Goal: Task Accomplishment & Management: Complete application form

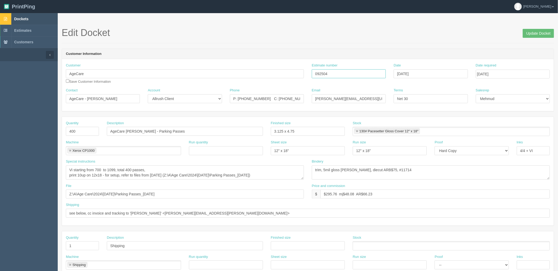
drag, startPoint x: 320, startPoint y: 73, endPoint x: 209, endPoint y: 80, distance: 111.7
click at [206, 73] on div "Customer AgeCare Save Customer Information Estimate number 092504 Date Septembe…" at bounding box center [308, 75] width 492 height 25
click at [29, 18] on link "Dockets" at bounding box center [29, 19] width 58 height 12
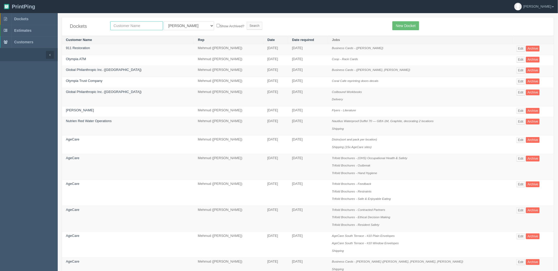
click at [128, 25] on input "text" at bounding box center [136, 25] width 53 height 9
click at [518, 111] on link "Edit" at bounding box center [520, 111] width 9 height 6
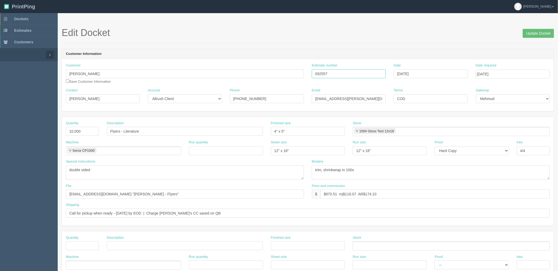
drag, startPoint x: 235, startPoint y: 75, endPoint x: 222, endPoint y: 76, distance: 12.5
click at [224, 76] on div "Customer Erin Averbukh Save Customer Information Estimate number 092557 Date Se…" at bounding box center [308, 75] width 492 height 25
click at [386, 174] on textarea "trim, shrinkwrap in 100s" at bounding box center [431, 172] width 238 height 14
click at [173, 29] on h1 "Edit Docket Update Docket" at bounding box center [308, 33] width 492 height 10
drag, startPoint x: 324, startPoint y: 171, endPoint x: 558, endPoint y: 144, distance: 235.6
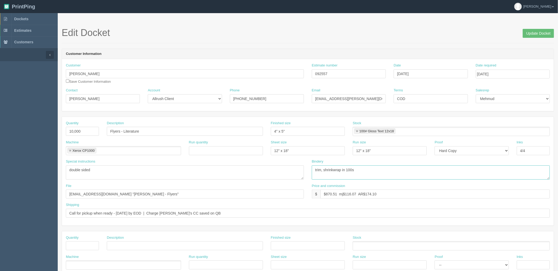
click at [558, 144] on html "PrintPing Zack Edit account ( zack@allrush.ca ) Logout Dockets Estimates" at bounding box center [279, 238] width 558 height 476
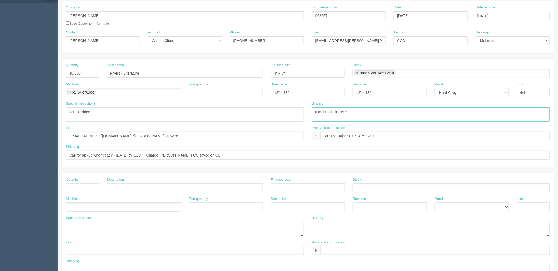
scroll to position [58, 0]
type textarea "trim, bundle in 250s"
click at [86, 187] on input "text" at bounding box center [82, 187] width 33 height 9
type input "1"
type input "Resetup (new file)"
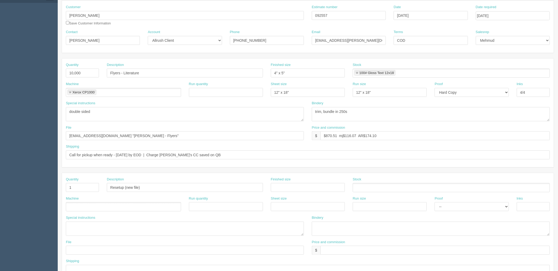
click at [86, 204] on ul at bounding box center [123, 206] width 115 height 9
type input "Design"
click at [337, 249] on input "text" at bounding box center [434, 250] width 229 height 9
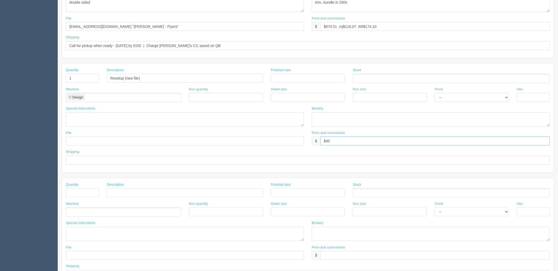
scroll to position [204, 0]
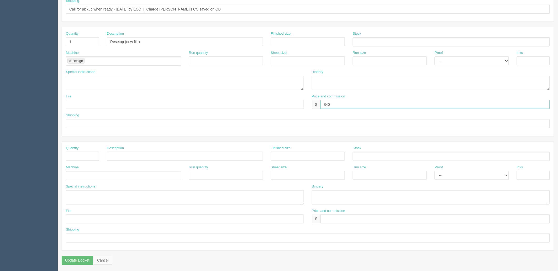
type input "$40"
click at [81, 105] on input "text" at bounding box center [185, 104] width 238 height 9
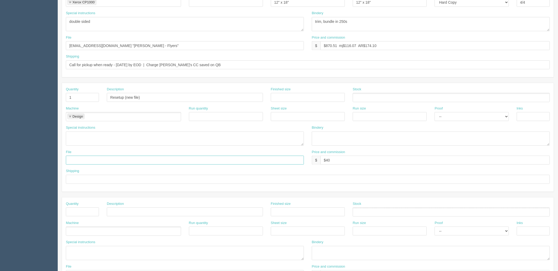
scroll to position [58, 0]
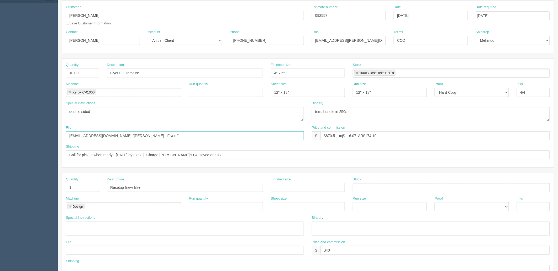
click at [133, 133] on input "files@allrush.ca "Erin - Flyers"" at bounding box center [185, 135] width 238 height 9
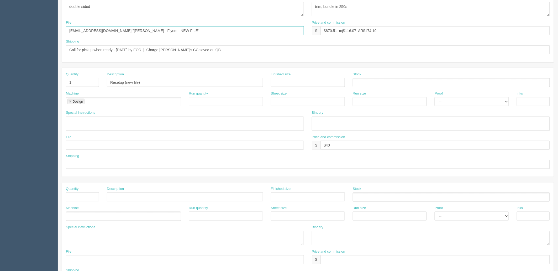
scroll to position [175, 0]
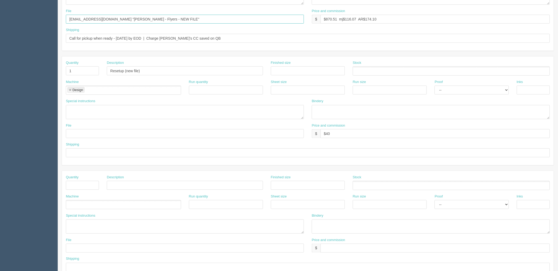
type input "files@allrush.ca "Erin - Flyers - NEW FILE""
click at [93, 132] on input "text" at bounding box center [185, 133] width 238 height 9
paste input "files@allrush.ca "Erin - Flyers - NEW FILE""
type input "files@allrush.ca "Erin - Flyers - NEW FILE""
click at [75, 153] on input "text" at bounding box center [308, 152] width 484 height 9
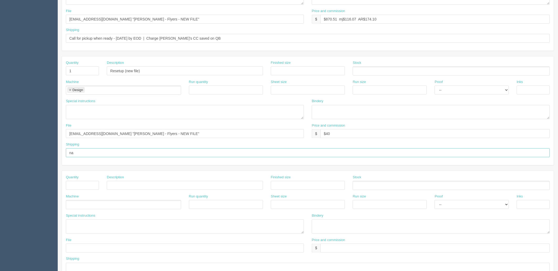
type input "na"
drag, startPoint x: 157, startPoint y: 112, endPoint x: 156, endPoint y: 116, distance: 4.3
click at [157, 112] on textarea at bounding box center [185, 112] width 238 height 14
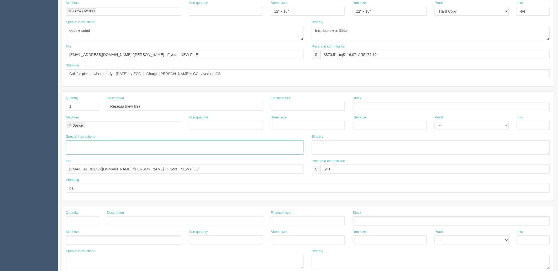
scroll to position [87, 0]
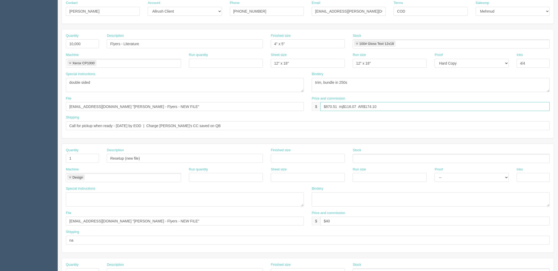
drag, startPoint x: 325, startPoint y: 107, endPoint x: 559, endPoint y: 97, distance: 234.3
click at [558, 97] on html "PrintPing Zack Edit account ( zack@allrush.ca ) Logout Dockets Estimates" at bounding box center [279, 151] width 558 height 476
click at [326, 105] on input "$870.51 mj$116.07 AR$174.10" at bounding box center [434, 106] width 229 height 9
click at [362, 106] on input "$746.02 mj$ AR$" at bounding box center [434, 106] width 229 height 9
click at [372, 106] on input "$746.02 mj$163.19 AR$" at bounding box center [434, 106] width 229 height 9
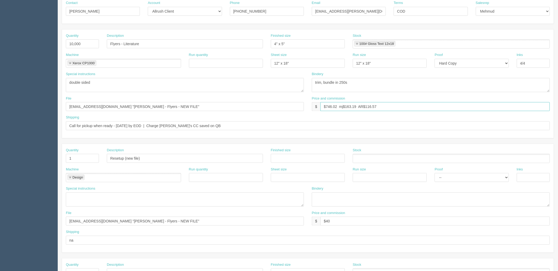
paste input "16.571"
paste input "63.19"
type input "$746.02 mj$116.57 AR$163.19"
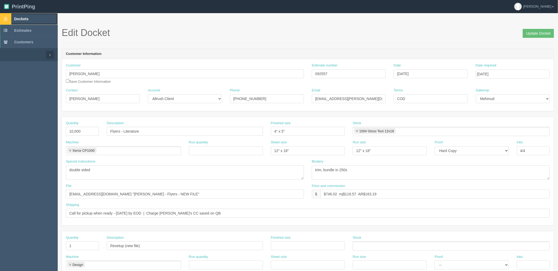
click at [44, 16] on link "Dockets" at bounding box center [29, 19] width 58 height 12
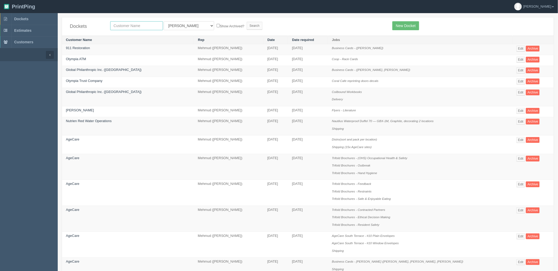
click at [140, 23] on input "text" at bounding box center [136, 25] width 53 height 9
type input "launchp"
click at [247, 22] on input "Search" at bounding box center [255, 26] width 16 height 8
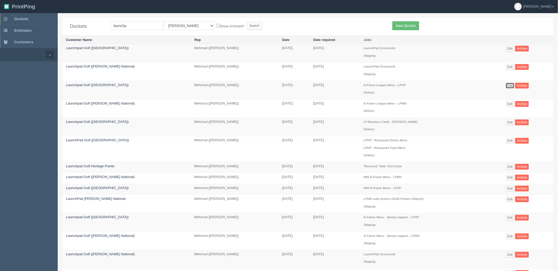
click at [506, 86] on link "Edit" at bounding box center [510, 86] width 9 height 6
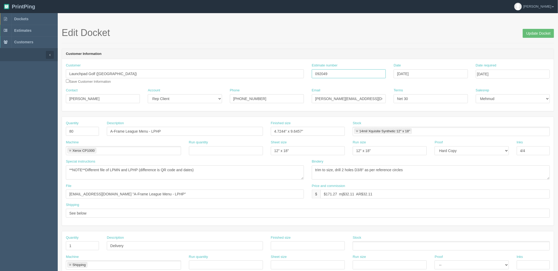
drag, startPoint x: 190, startPoint y: 78, endPoint x: 169, endPoint y: 81, distance: 21.2
click at [171, 80] on div "Customer Launchpad Golf (Heritage Pointe) Save Customer Information Estimate nu…" at bounding box center [308, 75] width 492 height 25
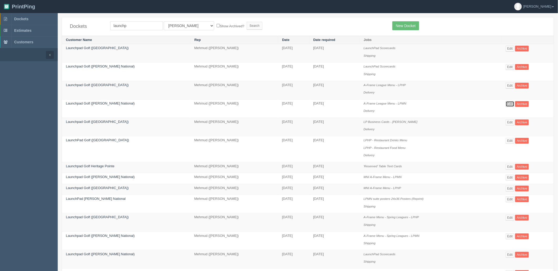
click at [508, 105] on link "Edit" at bounding box center [510, 104] width 9 height 6
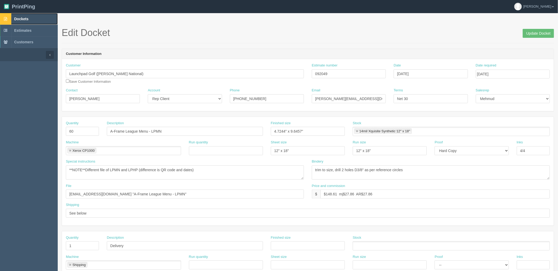
click at [37, 17] on link "Dockets" at bounding box center [29, 19] width 58 height 12
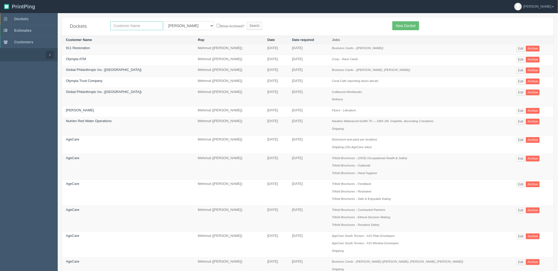
click at [130, 26] on input "text" at bounding box center [136, 25] width 53 height 9
type input "age"
click at [247, 22] on input "Search" at bounding box center [255, 26] width 16 height 8
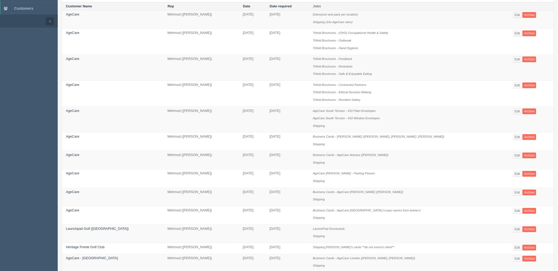
scroll to position [87, 0]
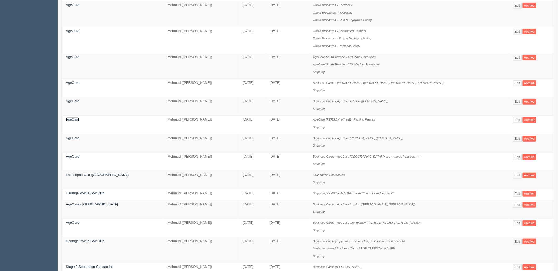
click at [75, 121] on link "AgeCare" at bounding box center [72, 119] width 13 height 4
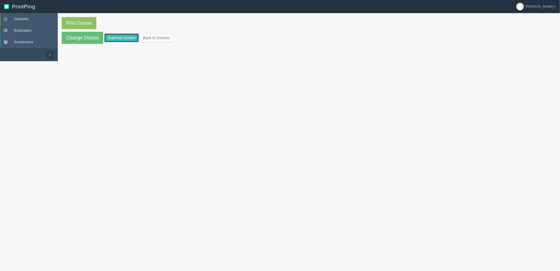
click at [125, 37] on link "Duplicate Docket" at bounding box center [121, 37] width 35 height 9
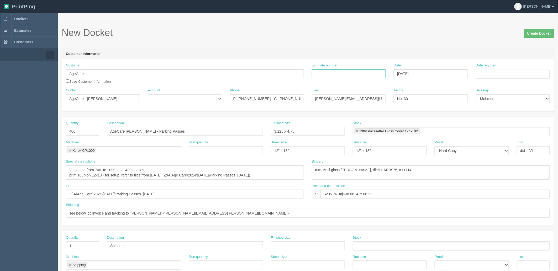
drag, startPoint x: 329, startPoint y: 74, endPoint x: 417, endPoint y: 76, distance: 88.2
click at [329, 74] on input "Estimate number" at bounding box center [349, 73] width 74 height 9
paste input "092583"
type input "092583"
drag, startPoint x: 487, startPoint y: 74, endPoint x: 491, endPoint y: 94, distance: 20.6
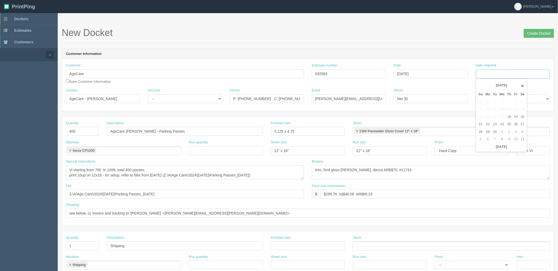
click at [487, 74] on input "Date required" at bounding box center [513, 74] width 74 height 9
click at [496, 120] on td "23" at bounding box center [495, 124] width 7 height 8
click at [516, 123] on td "26" at bounding box center [516, 124] width 6 height 8
type input "[DATE]"
click at [439, 53] on header "Customer Information" at bounding box center [308, 54] width 492 height 10
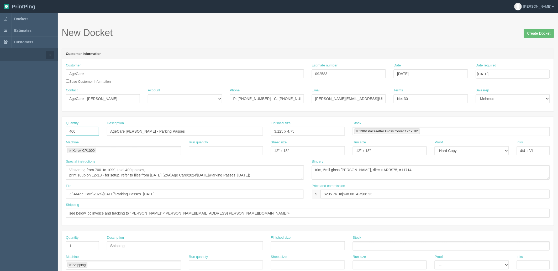
drag, startPoint x: 55, startPoint y: 127, endPoint x: -54, endPoint y: 126, distance: 108.6
click at [0, 126] on html "PrintPing Zack Edit account ( zack@allrush.ca ) Logout Dockets Estimates" at bounding box center [279, 238] width 558 height 476
type input "300"
click at [134, 130] on input "AgeCare [PERSON_NAME] - Parking Passes" at bounding box center [185, 131] width 156 height 9
paste input "McKenzie Towne"
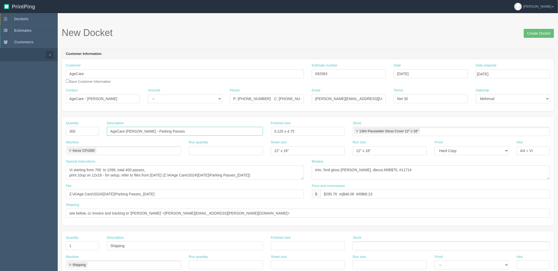
type input "AgeCare [PERSON_NAME] - Parking Passes"
drag, startPoint x: 96, startPoint y: 168, endPoint x: 158, endPoint y: 174, distance: 61.7
click at [97, 168] on textarea "Vi starting from 700 to 1099, total 400 passes, print 10up on 12x18 - for setup…" at bounding box center [185, 172] width 238 height 14
drag, startPoint x: 156, startPoint y: 175, endPoint x: 434, endPoint y: 178, distance: 278.1
click at [434, 178] on div "Special instructions Vi starting from 700 to 1099, total 400 passes, print 10up…" at bounding box center [308, 171] width 492 height 24
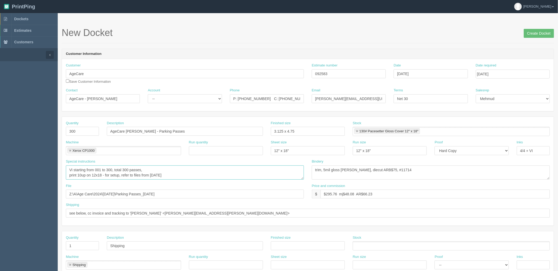
type textarea "Vi starting from 001 to 300, total 300 passes, print 10up on 12x18 - for setup,…"
drag, startPoint x: 165, startPoint y: 194, endPoint x: -114, endPoint y: 173, distance: 280.2
click at [0, 173] on html "PrintPing Zack Edit account ( zack@allrush.ca ) Logout Dockets Estimates" at bounding box center [279, 238] width 558 height 476
drag, startPoint x: 201, startPoint y: 131, endPoint x: -28, endPoint y: 131, distance: 229.3
click at [0, 131] on html "PrintPing Zack Edit account ( zack@allrush.ca ) Logout Dockets Estimates" at bounding box center [279, 238] width 558 height 476
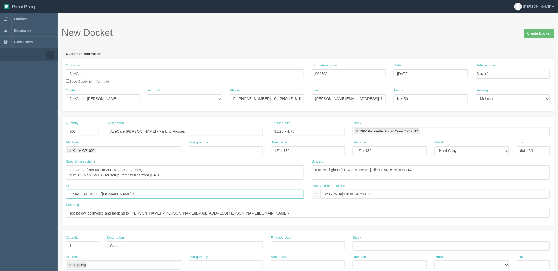
drag, startPoint x: 124, startPoint y: 192, endPoint x: 272, endPoint y: 208, distance: 148.6
click at [124, 192] on input "files@allrush.ca "" at bounding box center [185, 193] width 238 height 9
paste input "AgeCare McKenzie Towne - Parking Passes"
type input "files@allrush.ca "AgeCare McKenzie Towne - Parking Passes""
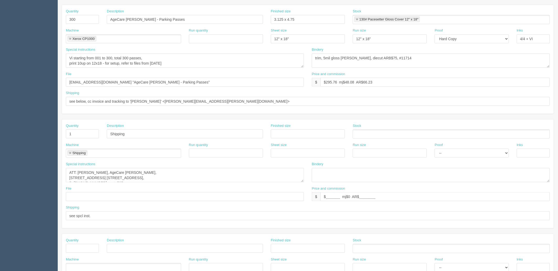
scroll to position [116, 0]
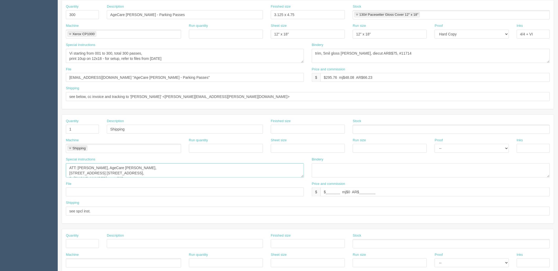
click at [160, 173] on textarea "ATT: Shauna Crawford, AgeCare Brant, 1182 Northshore Blvd. E, Burlington, ON L7…" at bounding box center [185, 170] width 238 height 14
drag, startPoint x: 109, startPoint y: 166, endPoint x: 371, endPoint y: 208, distance: 265.3
click at [371, 208] on div "Quantity 1 Description Shipping Finished size Stock Machine Shipping Shipping R…" at bounding box center [308, 169] width 492 height 109
paste textarea "McKenzie Towne 80 Promenade Way SE Calgary"
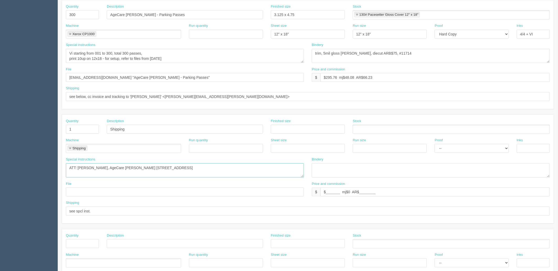
scroll to position [0, 0]
drag, startPoint x: 78, startPoint y: 168, endPoint x: 406, endPoint y: 165, distance: 327.7
click at [406, 165] on div "Special instructions ATT: Shauna Crawford, AgeCare Brant, 1182 Northshore Blvd.…" at bounding box center [308, 169] width 492 height 24
paste textarea "AgeCare McKenzie Towne 80 Promenade Way SE Calgary, AB T2Z 4G4"
drag, startPoint x: 77, startPoint y: 168, endPoint x: 107, endPoint y: 167, distance: 29.9
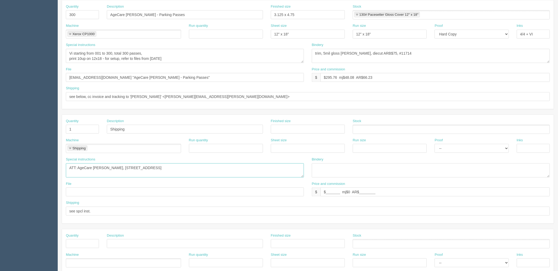
click at [78, 168] on textarea "ATT: Shauna Crawford, AgeCare Brant, 1182 Northshore Blvd. E, Burlington, ON L7…" at bounding box center [185, 170] width 238 height 14
paste textarea "Holly Tursic"
type textarea "ATT: Holly Tursic, AgeCare McKenzie Towne, 80 Promenade Way SE, Calgary, AB T2Z…"
type input "$25 mj$0 AR$5"
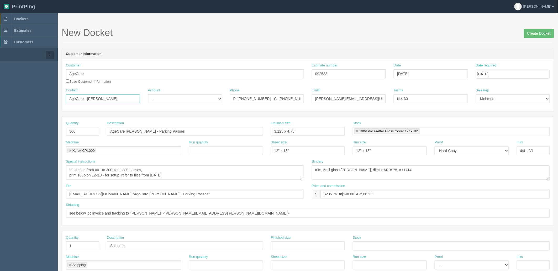
drag, startPoint x: 103, startPoint y: 98, endPoint x: -23, endPoint y: 88, distance: 126.9
click at [0, 88] on html "PrintPing Zack Edit account ( zack@allrush.ca ) Logout Dockets Estimates" at bounding box center [279, 238] width 558 height 476
paste input "Holly Tursic <htursic@agecare.ca>"
drag, startPoint x: 152, startPoint y: 99, endPoint x: 233, endPoint y: 95, distance: 80.4
click at [233, 95] on div "Contact Holly Tursic <htursic@agecare.ca> Account -- Existing Client Allrush Cl…" at bounding box center [308, 97] width 492 height 19
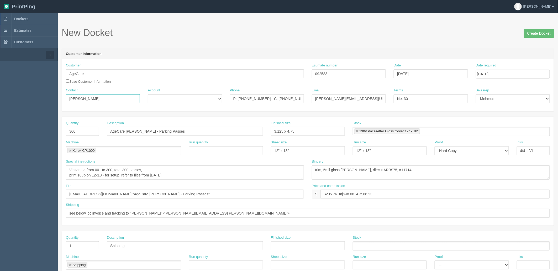
type input "Holly Tursic"
drag, startPoint x: 359, startPoint y: 98, endPoint x: 163, endPoint y: 98, distance: 195.5
click at [163, 99] on div "Contact Holly Tursic Account -- Existing Client Allrush Client Rep Client Phone…" at bounding box center [308, 97] width 492 height 19
paste input "<htursic@agecare.ca>"
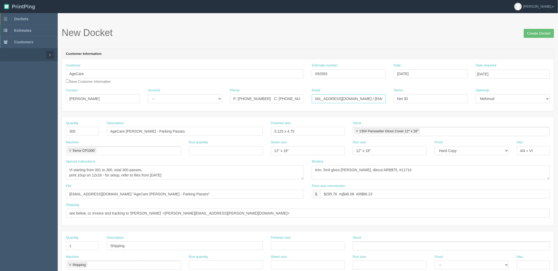
type input "htursic@agecare.ca / payables@agecare.ca"
drag, startPoint x: 172, startPoint y: 98, endPoint x: 173, endPoint y: 102, distance: 4.1
click at [172, 98] on select "-- Existing Client Allrush Client Rep Client" at bounding box center [185, 98] width 74 height 9
select select "Allrush Client"
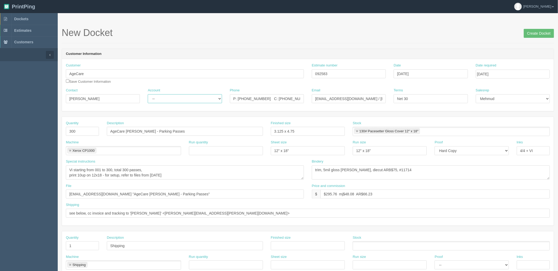
click at [148, 94] on select "-- Existing Client Allrush Client Rep Client" at bounding box center [185, 98] width 74 height 9
drag, startPoint x: 234, startPoint y: 94, endPoint x: 121, endPoint y: 94, distance: 112.8
click at [121, 94] on div "Contact Holly Tursic Account -- Existing Client Allrush Client Rep Client Phone…" at bounding box center [308, 97] width 492 height 19
paste input "403) 508-9808 ext.2001"
type input "P: (403) 508-9808 ext.2001"
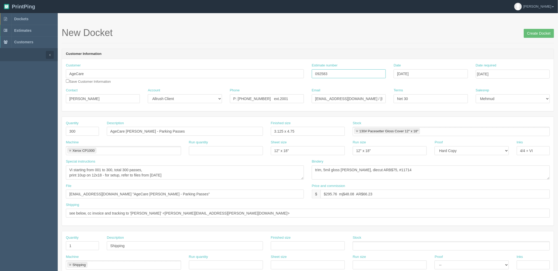
drag, startPoint x: 336, startPoint y: 71, endPoint x: 198, endPoint y: 90, distance: 139.8
click at [198, 79] on div "Customer AgeCare Save Customer Information Estimate number 092583 Date Septembe…" at bounding box center [308, 75] width 492 height 25
drag, startPoint x: 325, startPoint y: 192, endPoint x: 559, endPoint y: 155, distance: 236.9
click at [558, 155] on html "PrintPing Zack Edit account ( [PERSON_NAME][EMAIL_ADDRESS][DOMAIN_NAME] ) Logou…" at bounding box center [279, 238] width 558 height 476
click at [345, 192] on input "$352.01 mj$ AR$" at bounding box center [434, 193] width 229 height 9
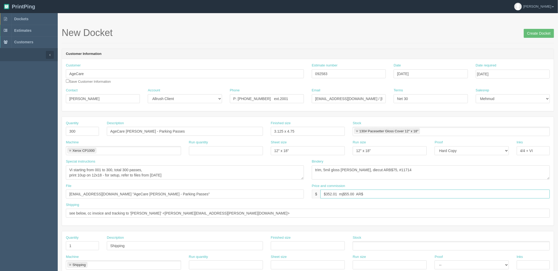
click at [373, 190] on input "$352.01 mj$55.00 AR$" at bounding box center [434, 193] width 229 height 9
type input "$352.01 mj$55.00 AR$77.00"
click at [281, 43] on form "New Docket Create Docket Customer Information Customer AgeCare Save Customer In…" at bounding box center [308, 248] width 492 height 441
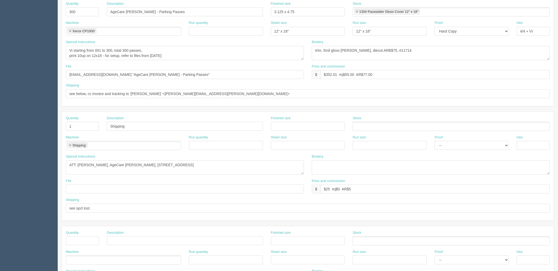
scroll to position [175, 0]
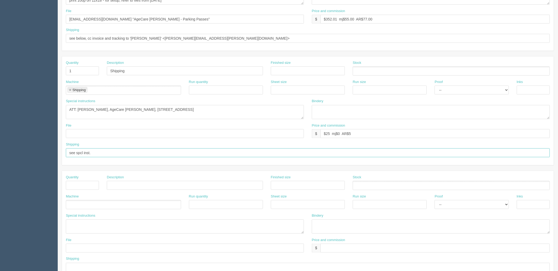
drag, startPoint x: 113, startPoint y: 154, endPoint x: 174, endPoint y: 158, distance: 61.3
click at [113, 154] on input "see spcl inst." at bounding box center [308, 152] width 484 height 9
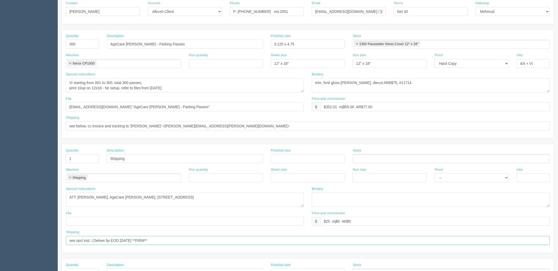
scroll to position [0, 0]
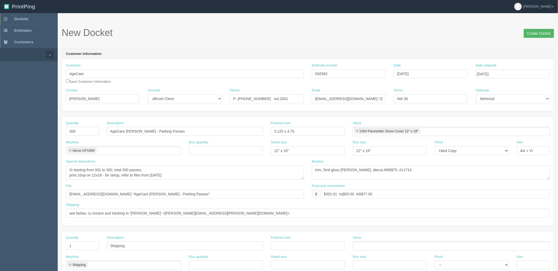
type input "see spcl inst. | Deliver by EOD Friday **FIRM**"
click at [536, 33] on input "Create Docket" at bounding box center [539, 33] width 30 height 9
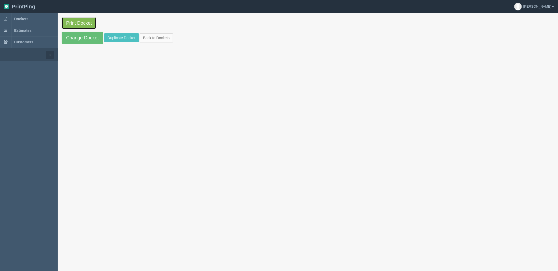
click at [82, 24] on link "Print Docket" at bounding box center [79, 23] width 35 height 12
click at [32, 17] on link "Dockets" at bounding box center [29, 19] width 58 height 12
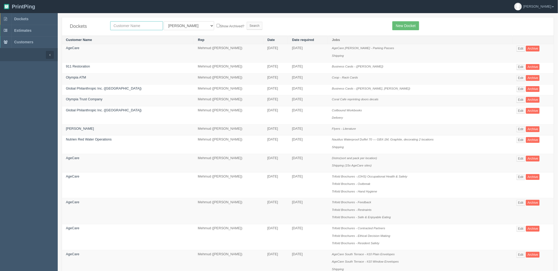
click at [134, 26] on input "text" at bounding box center [136, 25] width 53 height 9
type input "launchp"
click at [247, 22] on input "Search" at bounding box center [255, 26] width 16 height 8
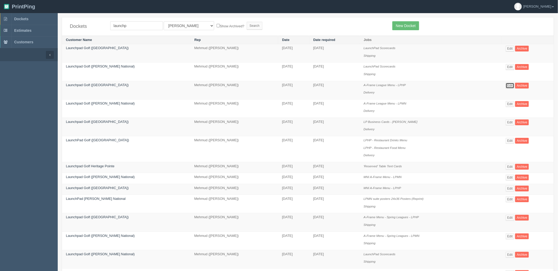
click at [507, 86] on link "Edit" at bounding box center [510, 86] width 9 height 6
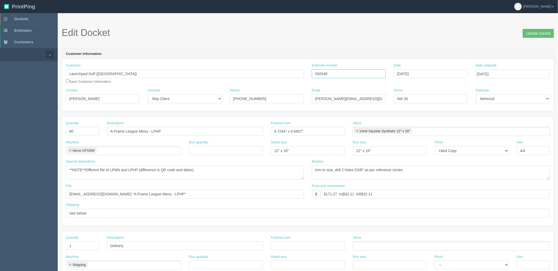
drag, startPoint x: 202, startPoint y: 74, endPoint x: 193, endPoint y: 75, distance: 9.2
click at [193, 75] on div "Customer Launchpad Golf (Heritage Pointe) Save Customer Information Estimate nu…" at bounding box center [308, 75] width 492 height 25
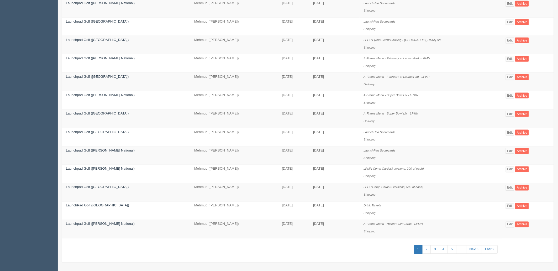
scroll to position [256, 0]
click at [507, 224] on link "Edit" at bounding box center [510, 224] width 9 height 6
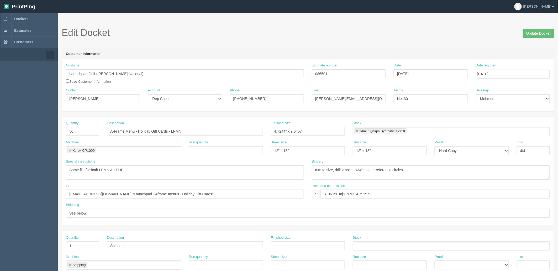
scroll to position [256, 0]
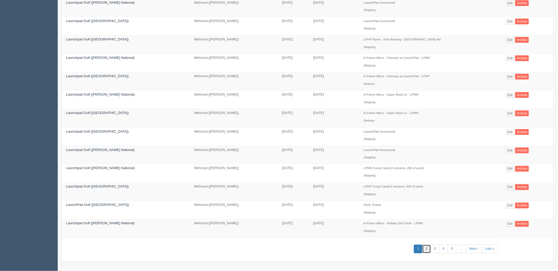
click at [425, 248] on link "2" at bounding box center [426, 249] width 9 height 9
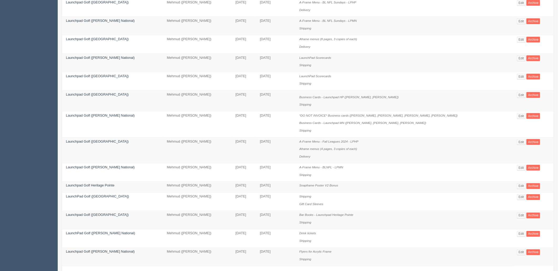
scroll to position [262, 0]
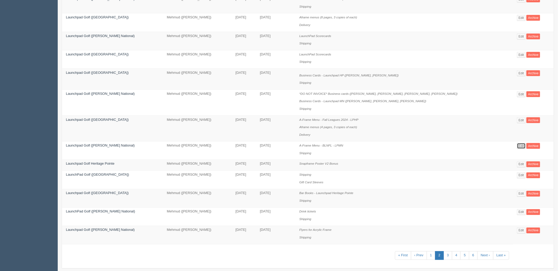
click at [517, 149] on link "Edit" at bounding box center [521, 146] width 9 height 6
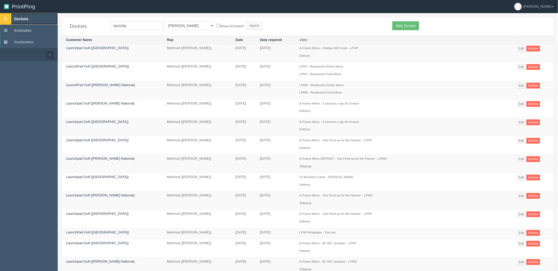
click at [25, 20] on span "Dockets" at bounding box center [21, 19] width 14 height 4
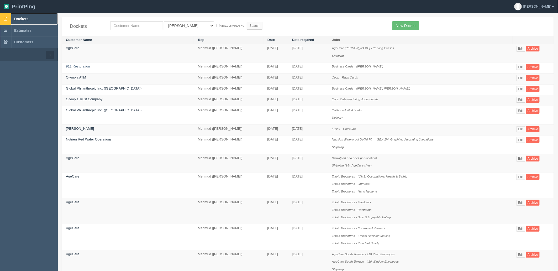
drag, startPoint x: 19, startPoint y: 17, endPoint x: 70, endPoint y: 66, distance: 70.2
click at [19, 17] on span "Dockets" at bounding box center [21, 19] width 14 height 4
click at [23, 20] on span "Dockets" at bounding box center [21, 19] width 14 height 4
click at [140, 26] on input "text" at bounding box center [136, 25] width 53 height 9
type input "afro"
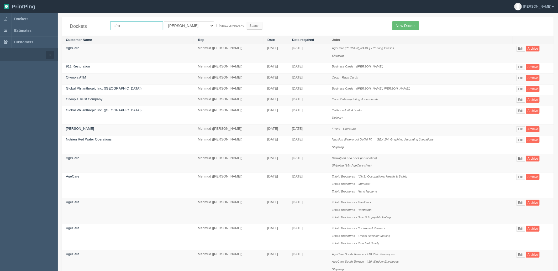
click at [247, 22] on input "Search" at bounding box center [255, 26] width 16 height 8
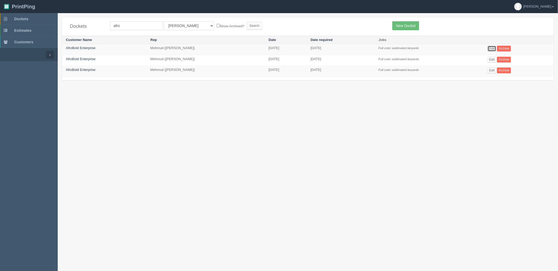
click at [490, 48] on link "Edit" at bounding box center [491, 49] width 9 height 6
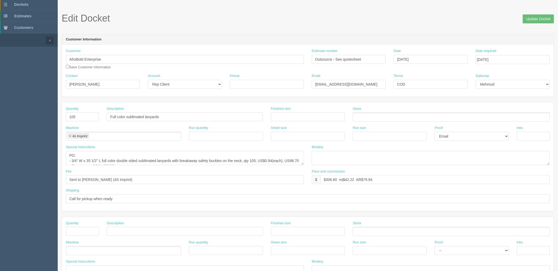
scroll to position [29, 0]
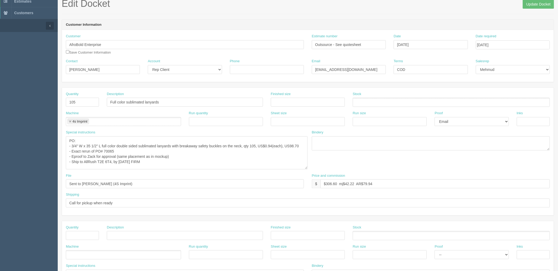
drag, startPoint x: 303, startPoint y: 150, endPoint x: 283, endPoint y: 189, distance: 44.1
click at [307, 169] on textarea "PO: - 3/4" W x 35 1/2" L full color double sided sublimated lanyards with break…" at bounding box center [187, 152] width 242 height 33
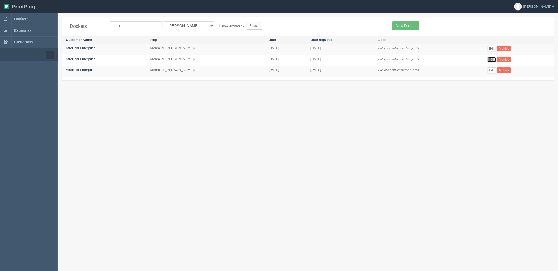
click at [491, 59] on link "Edit" at bounding box center [491, 60] width 9 height 6
click at [492, 69] on link "Edit" at bounding box center [491, 70] width 9 height 6
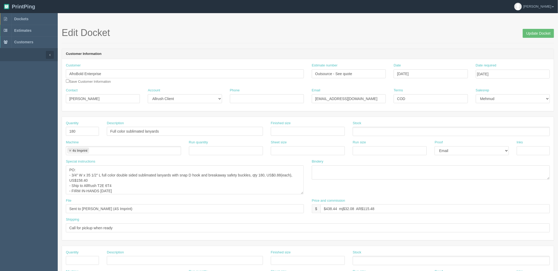
drag, startPoint x: 303, startPoint y: 177, endPoint x: 302, endPoint y: 195, distance: 17.8
click at [302, 194] on textarea "PO: - 3/4" W x 35 1/2" L full color double sided sublimated lanyards with snap …" at bounding box center [185, 179] width 238 height 29
click at [302, 196] on div "Special instructions PO: - 3/4" W x 35 1/2" L full color double sided sublimate…" at bounding box center [185, 179] width 246 height 41
click at [414, 22] on section "Edit Docket Update Docket Customer Information Customer AfroBold Enterprise Sav…" at bounding box center [308, 253] width 500 height 480
click at [29, 18] on link "Dockets" at bounding box center [29, 19] width 58 height 12
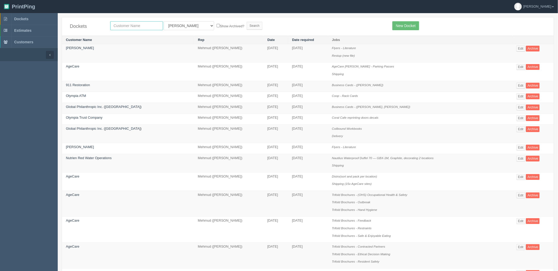
click at [155, 24] on input "text" at bounding box center [136, 25] width 53 height 9
type input "launchpad"
click at [247, 22] on input "Search" at bounding box center [255, 26] width 16 height 8
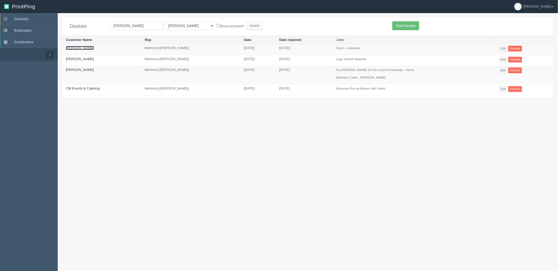
click at [82, 48] on link "[PERSON_NAME]" at bounding box center [80, 48] width 28 height 4
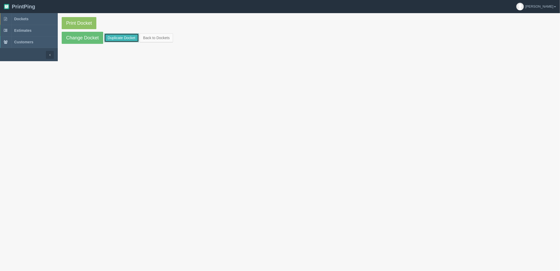
click at [126, 36] on link "Duplicate Docket" at bounding box center [121, 37] width 35 height 9
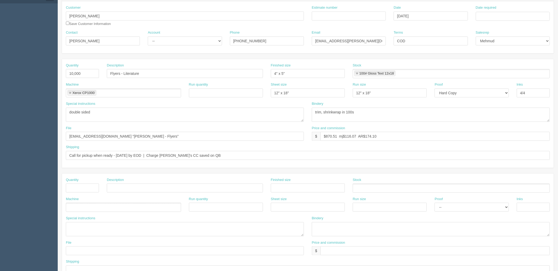
scroll to position [58, 0]
drag, startPoint x: 326, startPoint y: 135, endPoint x: 749, endPoint y: 111, distance: 423.4
click at [558, 111] on html "PrintPing Zack Edit account ( zack@allrush.ca ) Logout Dockets Estimates" at bounding box center [279, 180] width 558 height 476
type input "$746.02 mj$116.57 AR$163.19"
click at [74, 185] on input "text" at bounding box center [82, 187] width 33 height 9
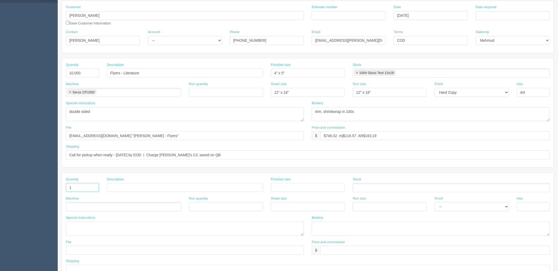
type input "1"
type input "Restup (new file)"
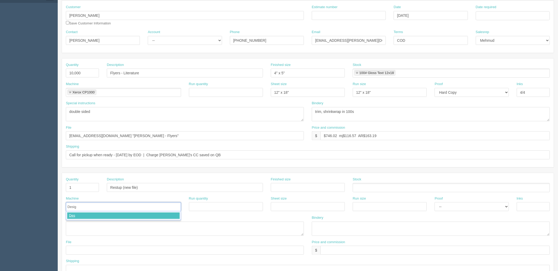
type input "Design"
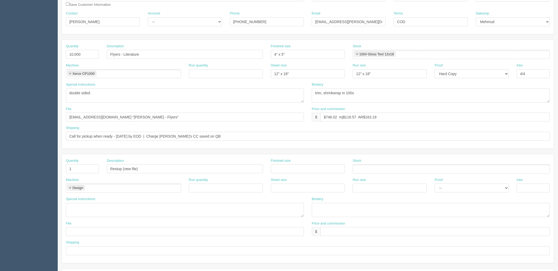
scroll to position [87, 0]
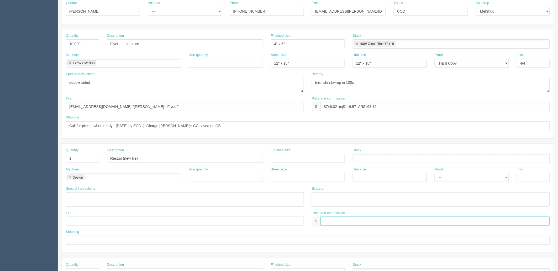
click at [331, 220] on input "text" at bounding box center [434, 220] width 229 height 9
type input "$40"
click at [116, 199] on textarea at bounding box center [185, 199] width 238 height 14
click at [123, 105] on input "[EMAIL_ADDRESS][DOMAIN_NAME] "[PERSON_NAME] - Flyers"" at bounding box center [185, 106] width 238 height 9
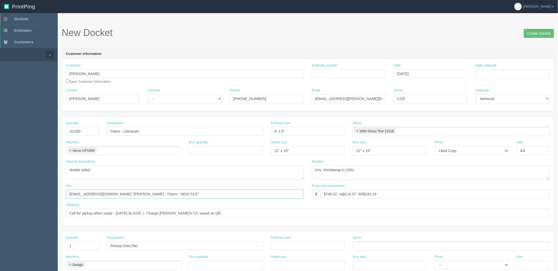
type input "files@allrush.ca "Erin - Flyers - NEW FILE""
drag, startPoint x: 492, startPoint y: 73, endPoint x: 488, endPoint y: 97, distance: 24.7
click at [492, 73] on input "Date required" at bounding box center [513, 74] width 74 height 9
click at [495, 122] on td "23" at bounding box center [495, 124] width 7 height 8
click at [515, 123] on td "26" at bounding box center [516, 124] width 6 height 8
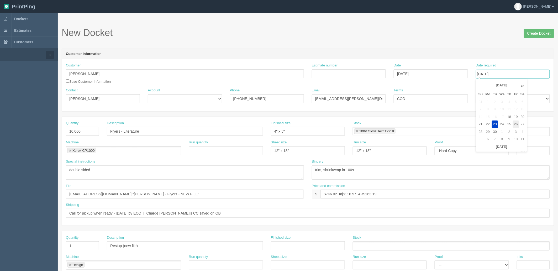
type input "[DATE]"
click at [350, 73] on input "Estimate number" at bounding box center [349, 73] width 74 height 9
click at [44, 18] on link "Dockets" at bounding box center [29, 19] width 58 height 12
drag, startPoint x: 283, startPoint y: 164, endPoint x: 224, endPoint y: 172, distance: 59.3
click at [185, 166] on div "Special instructions double sided Bindery trim, shrinkwrap in 100s" at bounding box center [308, 171] width 492 height 24
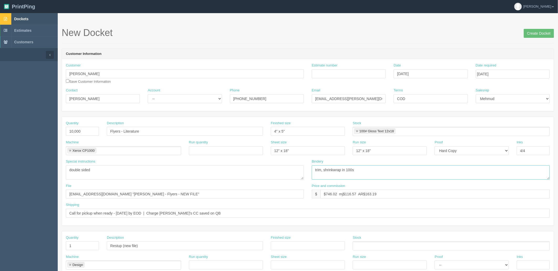
paste textarea "bundle in 25"
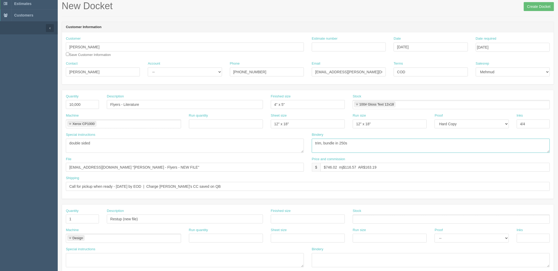
scroll to position [116, 0]
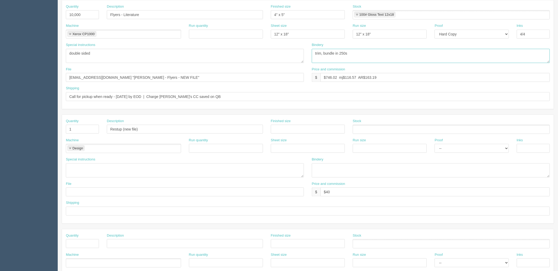
type textarea "trim, bundle in 250s"
drag, startPoint x: 121, startPoint y: 172, endPoint x: 121, endPoint y: 180, distance: 7.4
click at [121, 172] on textarea at bounding box center [185, 170] width 238 height 14
click at [108, 167] on textarea at bounding box center [185, 170] width 238 height 14
click at [179, 76] on input "files@allrush.ca "Erin - Flyers - NEW FILE"" at bounding box center [185, 77] width 238 height 9
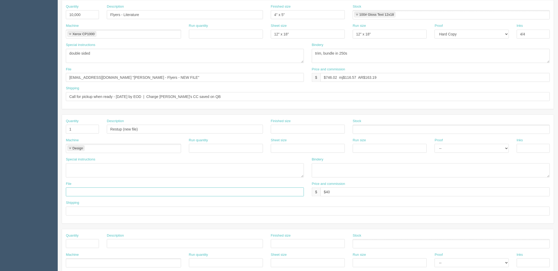
drag, startPoint x: 93, startPoint y: 190, endPoint x: 100, endPoint y: 196, distance: 9.3
click at [93, 190] on input "text" at bounding box center [185, 191] width 238 height 9
paste input "files@allrush.ca "Erin - Flyers - NEW FILE""
type input "files@allrush.ca "Erin - Flyers - NEW FILE""
click at [198, 209] on input "text" at bounding box center [308, 210] width 484 height 9
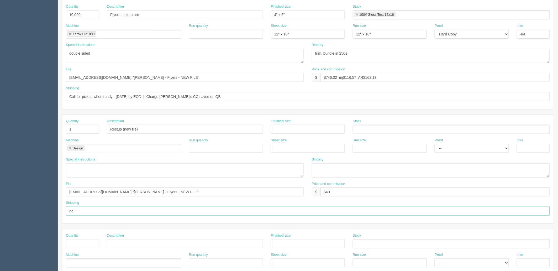
type input "na"
click at [258, 171] on textarea at bounding box center [185, 170] width 238 height 14
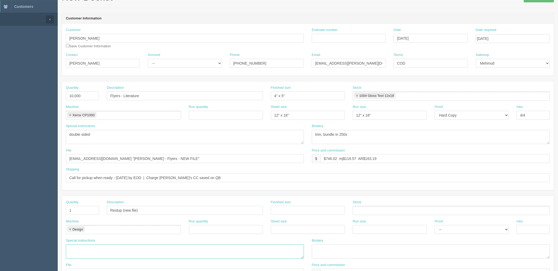
scroll to position [0, 0]
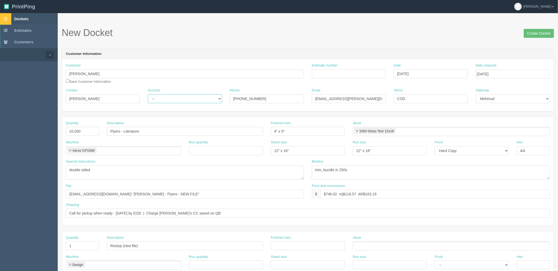
drag, startPoint x: 169, startPoint y: 94, endPoint x: 171, endPoint y: 102, distance: 8.1
click at [169, 94] on select "-- Existing Client Allrush Client Rep Client" at bounding box center [185, 98] width 74 height 9
select select "Allrush Client"
click at [148, 94] on select "-- Existing Client Allrush Client Rep Client" at bounding box center [185, 98] width 74 height 9
click at [332, 70] on input "Estimate number" at bounding box center [349, 73] width 74 height 9
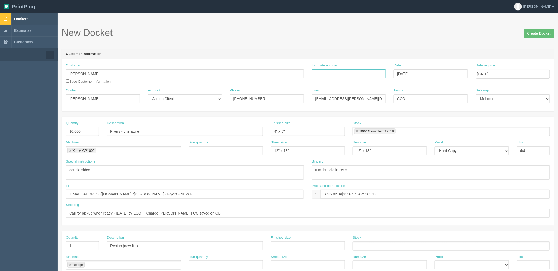
click at [320, 71] on input "Estimate number" at bounding box center [349, 73] width 74 height 9
paste input "092557"
type input "092557"
click at [534, 33] on input "Create Docket" at bounding box center [539, 33] width 30 height 9
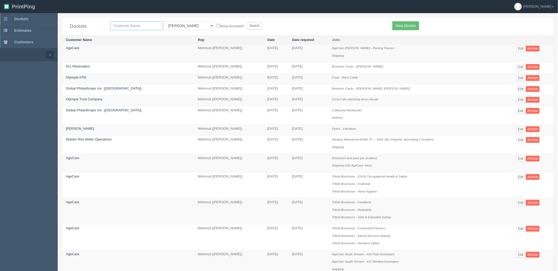
click at [141, 25] on input "text" at bounding box center [136, 25] width 53 height 9
type input "[PERSON_NAME]"
click at [247, 22] on input "Search" at bounding box center [255, 26] width 16 height 8
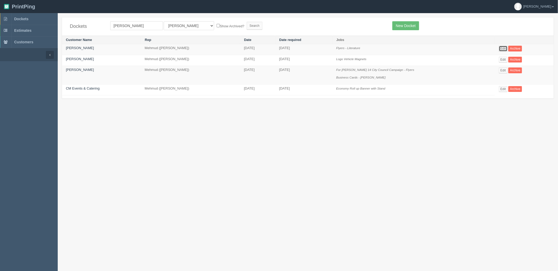
click at [501, 48] on link "Edit" at bounding box center [503, 49] width 9 height 6
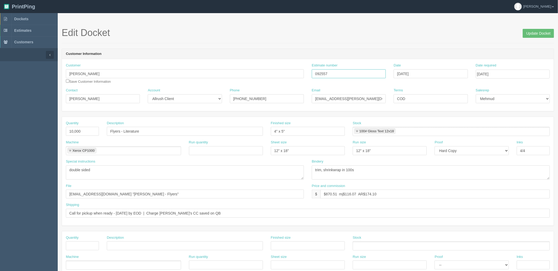
drag, startPoint x: 329, startPoint y: 74, endPoint x: 247, endPoint y: 64, distance: 82.7
click at [247, 64] on div "Customer [PERSON_NAME] Save Customer Information Estimate number 092557 Date [D…" at bounding box center [308, 75] width 492 height 25
drag, startPoint x: 395, startPoint y: 37, endPoint x: 338, endPoint y: 69, distance: 65.8
click at [394, 36] on h1 "Edit Docket Update Docket" at bounding box center [308, 33] width 492 height 10
click at [378, 172] on textarea "trim, shrinkwrap in 100s" at bounding box center [431, 172] width 238 height 14
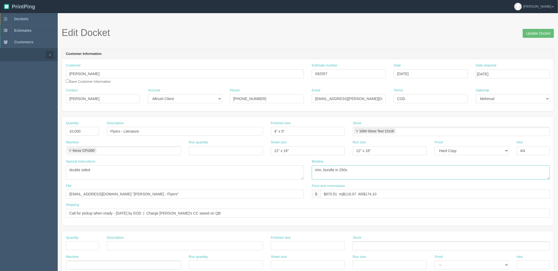
type textarea "trim, bundle in 250s"
click at [121, 171] on textarea "double sided" at bounding box center [185, 172] width 238 height 14
click at [137, 193] on input "[EMAIL_ADDRESS][DOMAIN_NAME] "[PERSON_NAME] - Flyers"" at bounding box center [185, 193] width 238 height 9
click at [366, 172] on textarea "trim, shrinkwrap in 100s" at bounding box center [431, 172] width 238 height 14
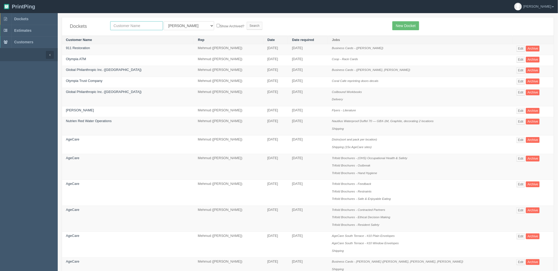
click at [136, 23] on input "text" at bounding box center [136, 25] width 53 height 9
type input "[PERSON_NAME]"
click at [247, 22] on input "Search" at bounding box center [255, 26] width 16 height 8
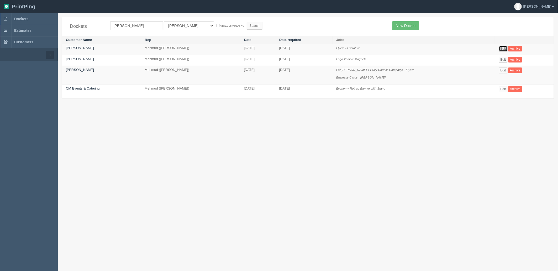
click at [501, 48] on link "Edit" at bounding box center [503, 49] width 9 height 6
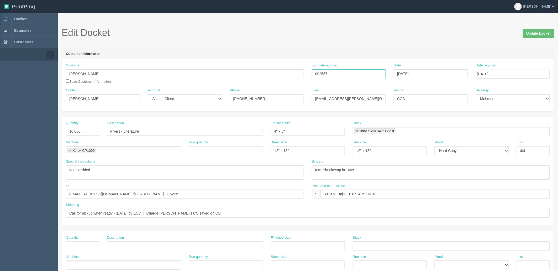
drag, startPoint x: 331, startPoint y: 74, endPoint x: 208, endPoint y: 63, distance: 123.8
click at [208, 63] on div "Customer Erin Averbukh Save Customer Information Estimate number 092557 Date Se…" at bounding box center [308, 75] width 492 height 25
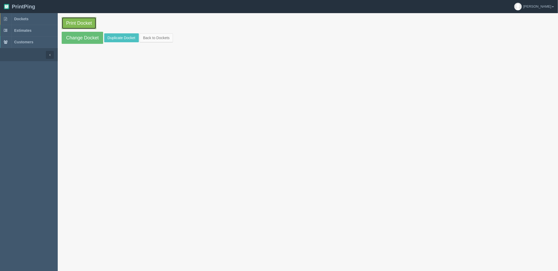
click at [89, 21] on link "Print Docket" at bounding box center [79, 23] width 35 height 12
click at [27, 20] on span "Dockets" at bounding box center [21, 19] width 14 height 4
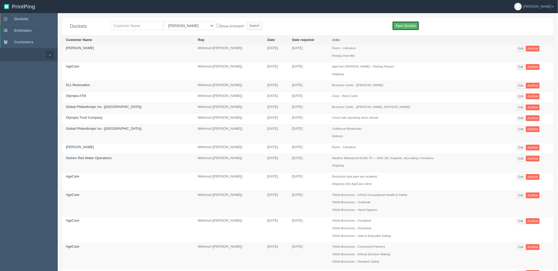
drag, startPoint x: 407, startPoint y: 23, endPoint x: 400, endPoint y: 24, distance: 6.9
click at [407, 23] on link "New Docket" at bounding box center [405, 25] width 26 height 9
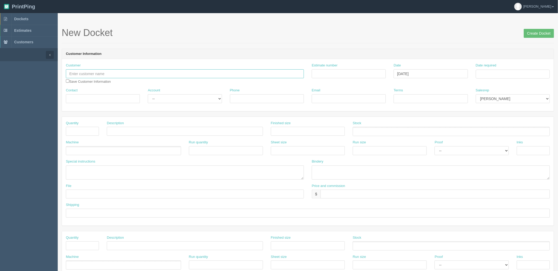
click at [156, 72] on input "text" at bounding box center [185, 73] width 238 height 9
paste input "Happy Dad Canada Sales Inc."
type input "Happy Dad Canada Sales Inc."
click at [107, 102] on input "Contact" at bounding box center [103, 98] width 74 height 9
paste input "[PERSON_NAME]"
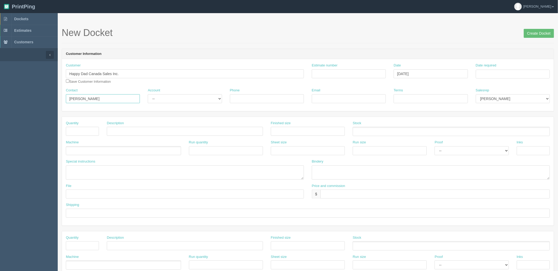
type input "[PERSON_NAME]"
click at [264, 98] on input "Phone" at bounding box center [267, 98] width 74 height 9
paste input "4036805510"
type input "[PHONE_NUMBER]"
drag, startPoint x: 326, startPoint y: 98, endPoint x: 420, endPoint y: 109, distance: 94.5
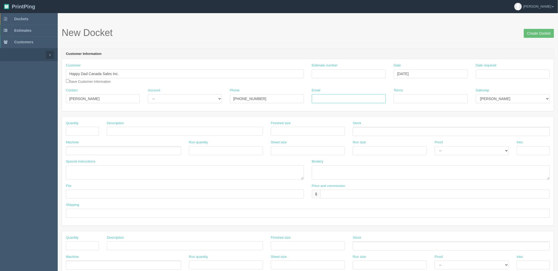
click at [326, 98] on input "Email" at bounding box center [349, 98] width 74 height 9
paste input "[PERSON_NAME][EMAIL_ADDRESS][DOMAIN_NAME]"
type input "[PERSON_NAME][EMAIL_ADDRESS][DOMAIN_NAME]"
click at [334, 194] on input "text" at bounding box center [434, 193] width 229 height 9
type input "$293.53 mj$ AR$"
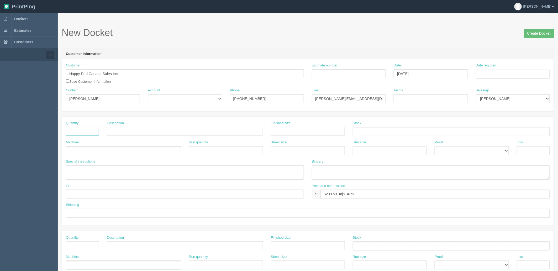
click at [83, 131] on input "text" at bounding box center [82, 131] width 33 height 9
type input "130"
click at [171, 97] on select "-- Existing Client Allrush Client Rep Client" at bounding box center [185, 98] width 74 height 9
select select "Rep Client"
click at [148, 94] on select "-- Existing Client Allrush Client Rep Client" at bounding box center [185, 98] width 74 height 9
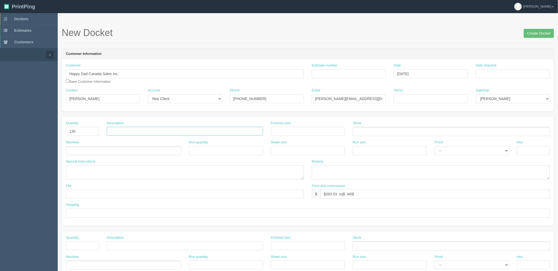
click at [130, 131] on input "text" at bounding box center [185, 131] width 156 height 9
type input "Happy Day LaunchPad A Frame Menus 'Enter to Win'"
drag, startPoint x: 326, startPoint y: 129, endPoint x: 337, endPoint y: 131, distance: 11.4
click at [326, 129] on input "text" at bounding box center [308, 131] width 74 height 9
paste input "4.7244" x 9.6457""
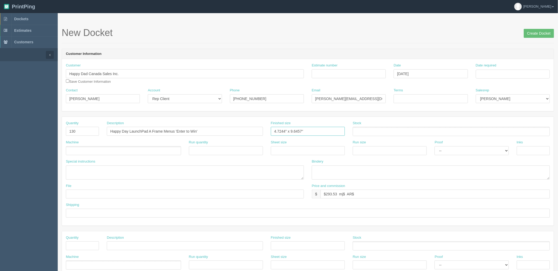
type input "4.7244" x 9.6457""
click at [377, 132] on ul at bounding box center [451, 131] width 197 height 9
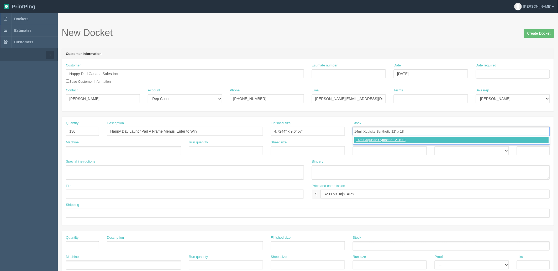
type input "14mil Xquisite Synthetic 12" x 18""
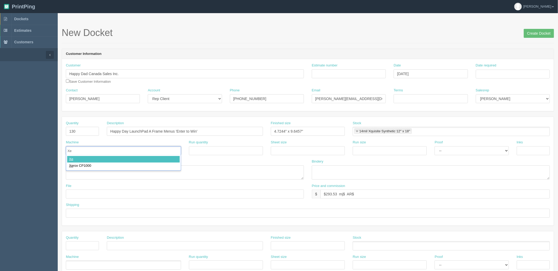
type input "Xer"
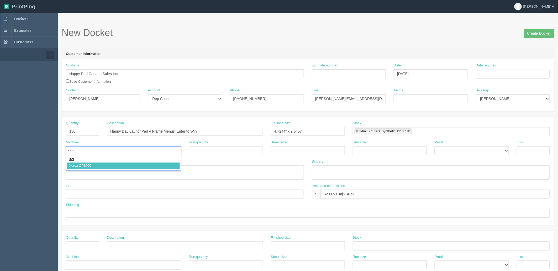
type input "Xerox CP1000"
paste input "4.7244" x 9.6457"
type input "12" x 18""
paste input "12" x 18""
type input "12" x 18""
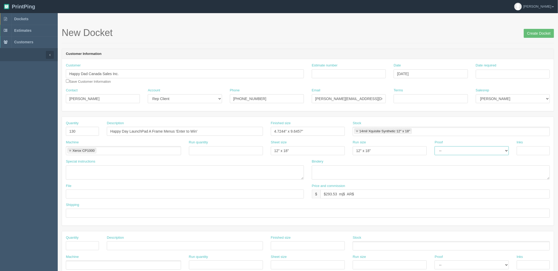
select select "Hard Copy"
click at [434, 146] on select "-- Email Hard Copy" at bounding box center [471, 150] width 74 height 9
type input "4/4"
type textarea "same artwork"
click at [360, 72] on input "Estimate number" at bounding box center [349, 73] width 74 height 9
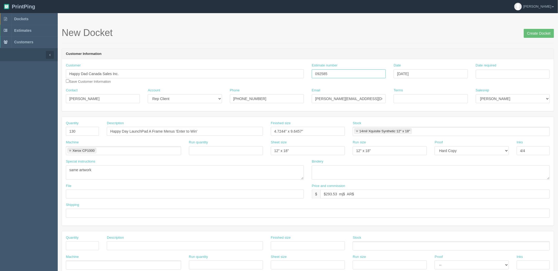
type input "092585"
click at [513, 124] on td "25" at bounding box center [509, 124] width 7 height 8
type input "[DATE]"
click at [496, 49] on header "Customer Information" at bounding box center [308, 54] width 492 height 10
click at [516, 98] on select "Mark Mikayla Aly Amy Stacy Rebecca Matthew Viki Phil Greg Jim Sam Brandon Zach …" at bounding box center [513, 98] width 74 height 9
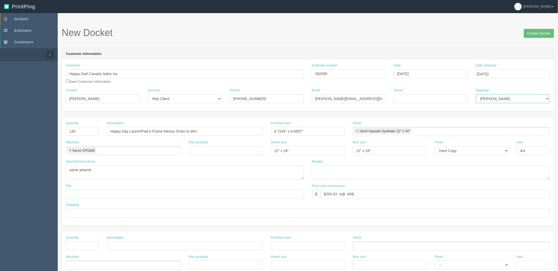
select select "8"
click at [476, 94] on select "Mark Mikayla Aly Amy Stacy Rebecca Matthew Viki Phil Greg Jim Sam Brandon Zach …" at bounding box center [513, 98] width 74 height 9
drag, startPoint x: 328, startPoint y: 194, endPoint x: 677, endPoint y: 165, distance: 350.7
click at [558, 165] on html "PrintPing Zack Edit account ( zack@allrush.ca ) Logout Dockets Estimates" at bounding box center [279, 238] width 558 height 476
click at [360, 194] on input "$229.55 mj$ AR$" at bounding box center [434, 193] width 229 height 9
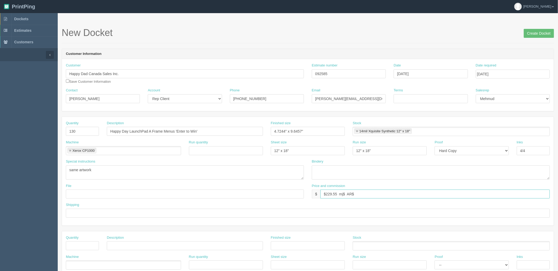
type input "$229.55 mj$ AR$"
click at [117, 193] on input "text" at bounding box center [185, 193] width 238 height 9
drag, startPoint x: 102, startPoint y: 192, endPoint x: 112, endPoint y: 194, distance: 10.2
click at [102, 192] on input "files@allrush.ca "" at bounding box center [185, 193] width 238 height 9
drag, startPoint x: 115, startPoint y: 194, endPoint x: 0, endPoint y: 191, distance: 115.0
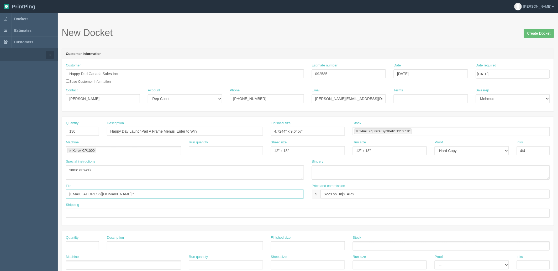
click at [0, 191] on section "Dockets Estimates Customers" at bounding box center [279, 244] width 558 height 463
paste input "Z:\L\Launchpad Golf\2025\September 2025\Aframe menu\HD-LaunchPadA-Frame_EnterTo…"
drag, startPoint x: 75, startPoint y: 193, endPoint x: 30, endPoint y: 193, distance: 45.1
click at [30, 193] on section "Dockets Estimates Customers" at bounding box center [279, 244] width 558 height 463
drag, startPoint x: 163, startPoint y: 194, endPoint x: 426, endPoint y: 193, distance: 262.4
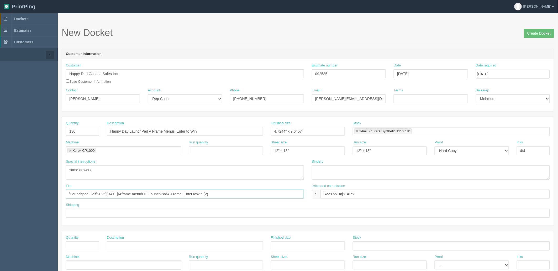
click at [426, 193] on div "File \Launchpad Golf\2025\September 2025\Aframe menu\HD-LaunchPadA-Frame_EnterT…" at bounding box center [308, 192] width 492 height 19
type input "\Launchpad Golf\2025\September 2025\Aframe menu\"
click at [363, 194] on input "$229.55 mj$ AR$" at bounding box center [434, 193] width 229 height 9
paste input "43.04"
type input "$229.55 mj$43.04 AR$43.04"
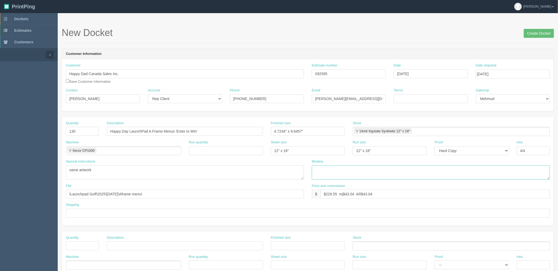
click at [337, 169] on textarea at bounding box center [431, 172] width 238 height 14
drag, startPoint x: 352, startPoint y: 171, endPoint x: 297, endPoint y: 183, distance: 56.7
click at [166, 161] on div "Special instructions same artwork Bindery trim, drill holes" at bounding box center [308, 171] width 492 height 24
paste textarea "to size, drill 2 holes D3/8" as per reference circ"
click at [412, 169] on textarea "trim to size, drill 2 holes D3/8" as per reference circles" at bounding box center [431, 172] width 238 height 14
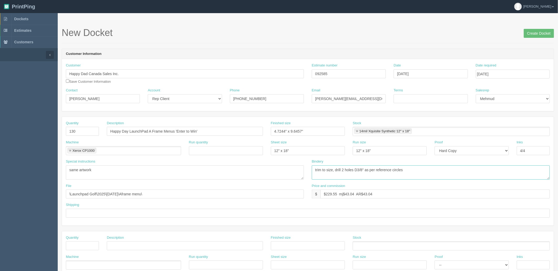
type textarea "trim to size, drill 2 holes D3/8" as per reference circles"
click at [110, 167] on textarea "same artwork" at bounding box center [185, 172] width 238 height 14
click at [200, 170] on textarea "same artwork | use hole reference from Aug 2025 a-frame menu file" at bounding box center [185, 172] width 238 height 14
type textarea "same artwork | use hole reference from Aug 2025 a-frame menu file"
click at [458, 167] on textarea "trim to size, drill 2 holes D3/8" as per reference circles" at bounding box center [431, 172] width 238 height 14
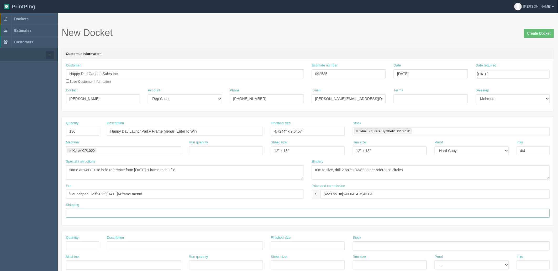
click at [111, 212] on input "text" at bounding box center [308, 213] width 484 height 9
type input "See below"
drag, startPoint x: 83, startPoint y: 245, endPoint x: 235, endPoint y: 169, distance: 169.4
click at [83, 245] on input "text" at bounding box center [82, 245] width 33 height 9
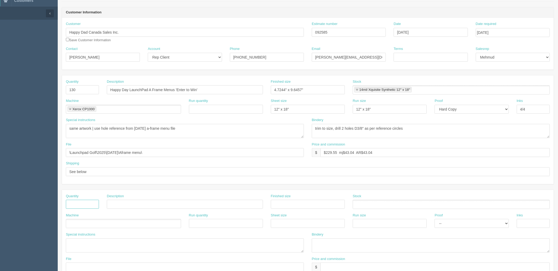
scroll to position [87, 0]
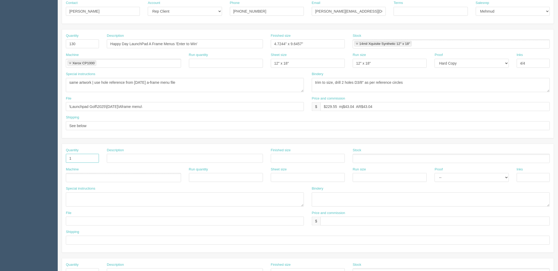
type input "1"
click at [158, 158] on input "Delivery to LPHP (qty" at bounding box center [185, 158] width 156 height 9
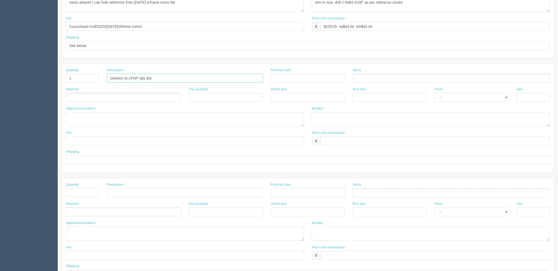
scroll to position [175, 0]
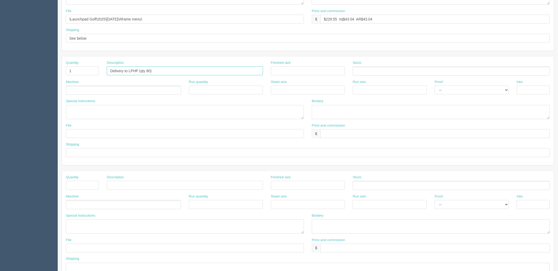
type input "Delivery to LPHP (qty 80)"
click at [91, 186] on input "text" at bounding box center [82, 185] width 33 height 9
type input "1"
type input "Delivery to LPMN (qty 50)"
click at [126, 71] on input "Delivery to LPHP (qty 80)" at bounding box center [185, 70] width 156 height 9
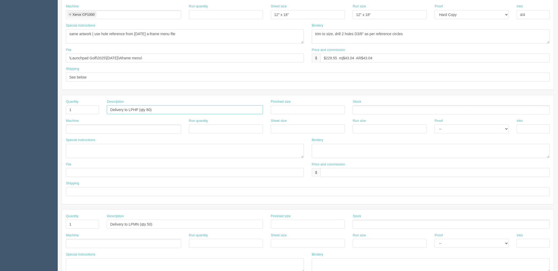
scroll to position [58, 0]
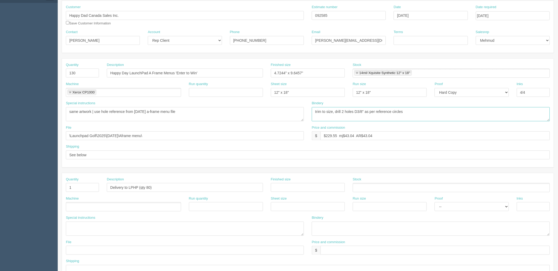
click at [416, 109] on textarea "trim to size, drill 2 holes D3/8" as per reference circles" at bounding box center [431, 114] width 238 height 14
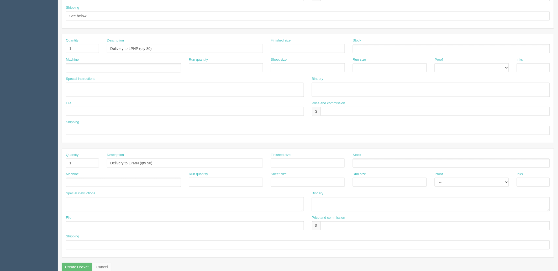
scroll to position [204, 0]
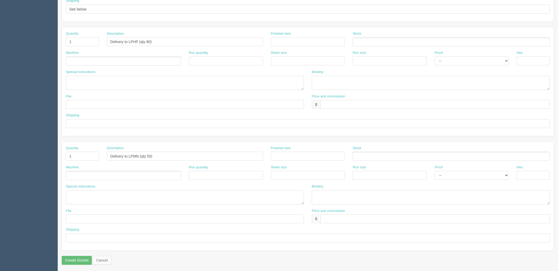
type textarea "trim to size, drill 2 holes D3/8" as per reference circles, pack per location b…"
click at [328, 104] on input "text" at bounding box center [434, 104] width 229 height 9
type input "$25 mj$0 AR$5"
click at [351, 218] on input "text" at bounding box center [434, 218] width 229 height 9
paste input "$25 mj$0 AR$5"
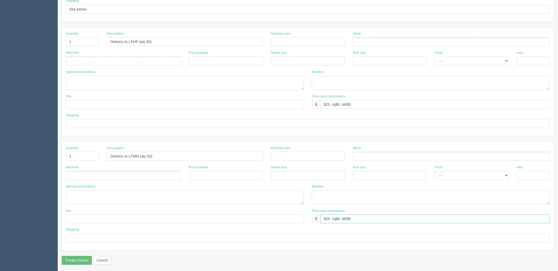
type input "$25 mj$0 AR$5"
click at [89, 236] on input "text" at bounding box center [308, 238] width 484 height 9
type input "use R&L, address on QB, ATT: Jesse Galvon"
click at [89, 122] on input "text" at bounding box center [308, 123] width 484 height 9
paste input "use R&L, address on QB, ATT: Jesse Galvon"
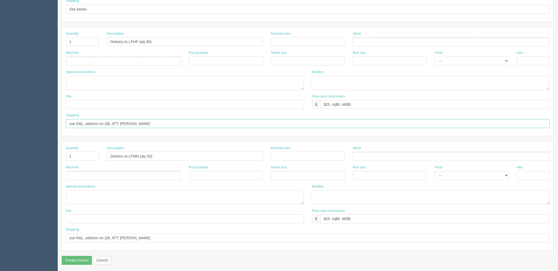
type input "use R&L, address on QB, ATT: Jesse Galvon"
click at [99, 60] on ul at bounding box center [123, 60] width 115 height 9
type input "Shipping"
click at [102, 177] on ul at bounding box center [123, 175] width 115 height 9
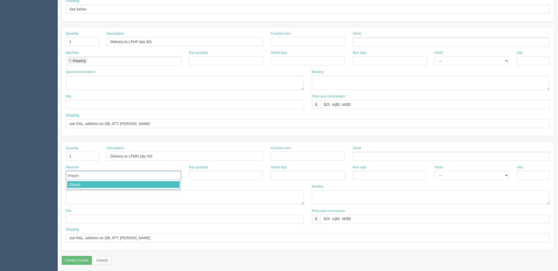
type input "Shipping"
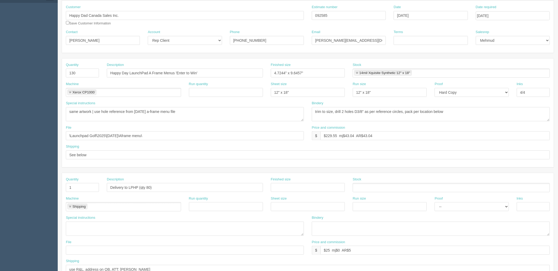
scroll to position [0, 0]
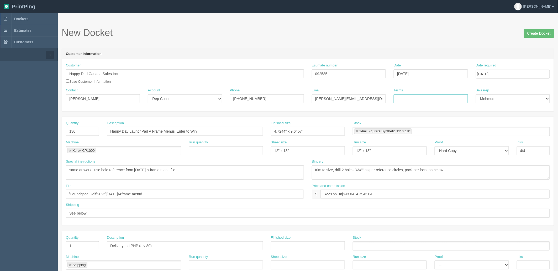
click at [422, 96] on input "Terms" at bounding box center [431, 98] width 74 height 9
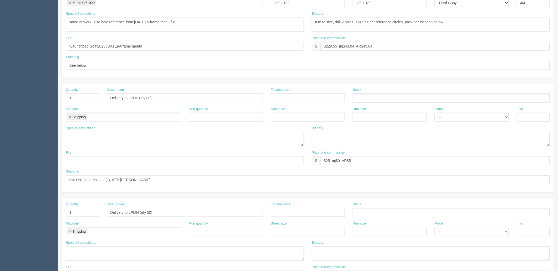
scroll to position [175, 0]
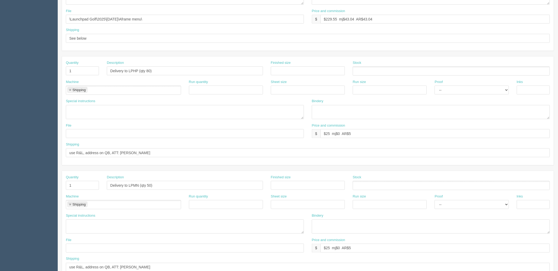
type input "COD(CC inside DKT)"
click at [96, 38] on input "See below" at bounding box center [308, 38] width 484 height 9
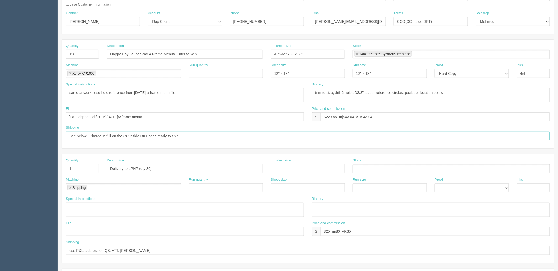
scroll to position [0, 0]
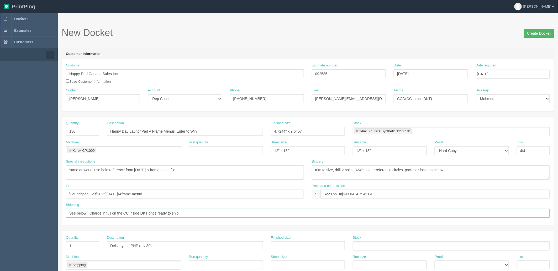
type input "See below | Charge in full on the CC inside DKT once ready to ship"
click at [543, 32] on input "Create Docket" at bounding box center [539, 33] width 30 height 9
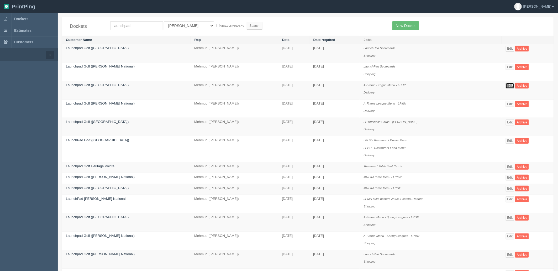
click at [506, 84] on link "Edit" at bounding box center [510, 86] width 9 height 6
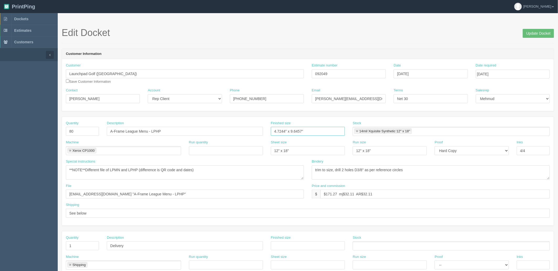
drag, startPoint x: 272, startPoint y: 126, endPoint x: 133, endPoint y: 119, distance: 139.3
click at [134, 119] on div "Quantity 80 Description A-Frame League Menu - LPHP Finished size 4.7244" x 9.64…" at bounding box center [308, 171] width 492 height 109
drag, startPoint x: 427, startPoint y: 172, endPoint x: 84, endPoint y: 183, distance: 343.1
click at [93, 180] on div "Special instructions **NOTE**Different file of LPMN and LPHP (difference is QR …" at bounding box center [308, 171] width 492 height 24
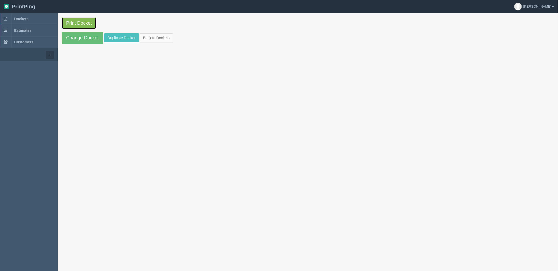
click at [88, 20] on link "Print Docket" at bounding box center [79, 23] width 35 height 12
click at [47, 17] on link "Dockets" at bounding box center [29, 19] width 58 height 12
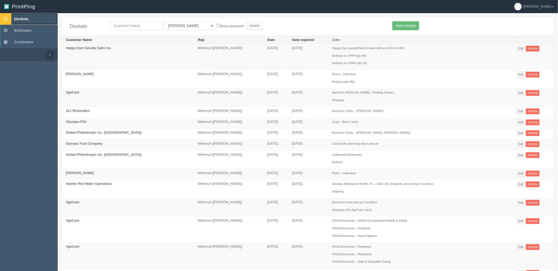
click at [33, 17] on link "Dockets" at bounding box center [29, 19] width 58 height 12
drag, startPoint x: 23, startPoint y: 19, endPoint x: 89, endPoint y: 62, distance: 79.6
click at [23, 19] on span "Dockets" at bounding box center [21, 19] width 14 height 4
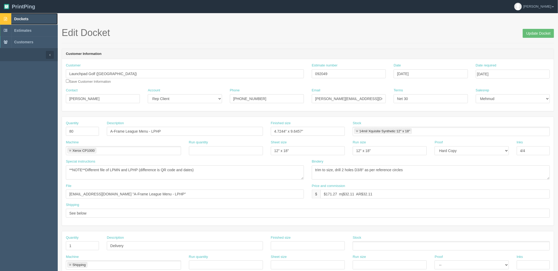
click at [26, 17] on span "Dockets" at bounding box center [21, 19] width 14 height 4
click at [32, 17] on link "Dockets" at bounding box center [29, 19] width 58 height 12
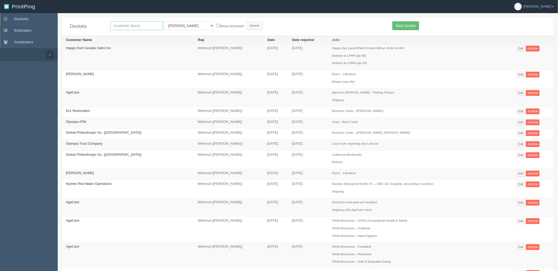
drag, startPoint x: 149, startPoint y: 26, endPoint x: 286, endPoint y: 28, distance: 137.2
click at [149, 26] on input "text" at bounding box center [136, 25] width 53 height 9
type input "hearing"
click at [247, 22] on input "Search" at bounding box center [255, 26] width 16 height 8
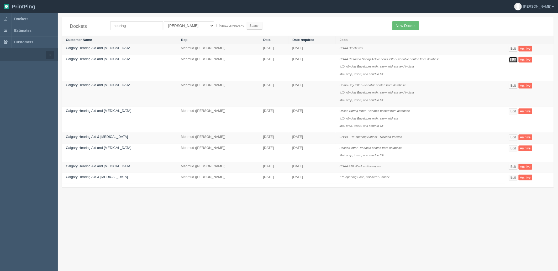
click at [513, 59] on link "Edit" at bounding box center [513, 60] width 9 height 6
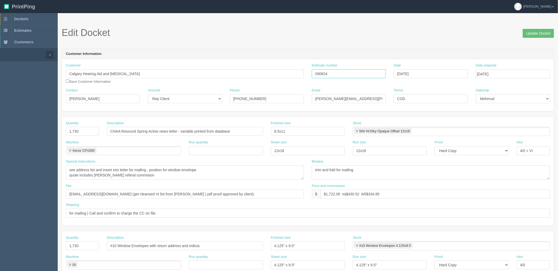
drag, startPoint x: 276, startPoint y: 72, endPoint x: 214, endPoint y: 74, distance: 62.7
click at [214, 74] on div "Customer Calgary Hearing Aid and Audiology Save Customer Information Estimate n…" at bounding box center [308, 75] width 492 height 25
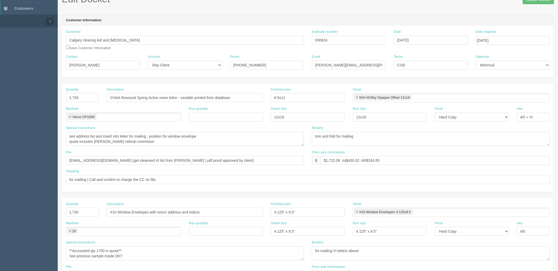
scroll to position [29, 0]
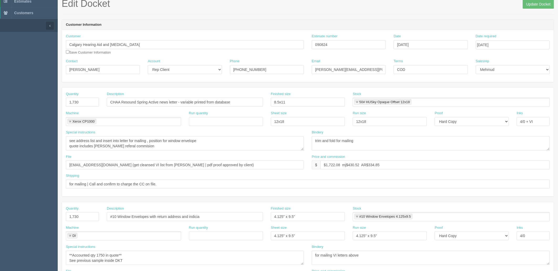
click at [415, 23] on header "Customer Information" at bounding box center [308, 25] width 492 height 10
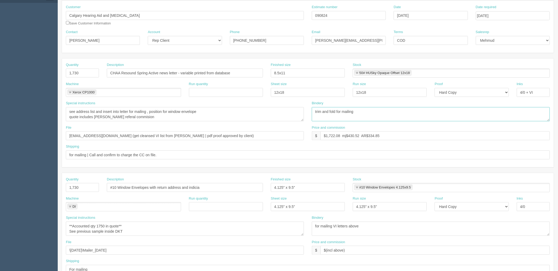
drag, startPoint x: 419, startPoint y: 121, endPoint x: 418, endPoint y: 116, distance: 5.0
click at [419, 121] on textarea "trim and fold for mailing" at bounding box center [431, 114] width 238 height 14
click at [438, 114] on textarea "trim and fold for mailing" at bounding box center [431, 114] width 238 height 14
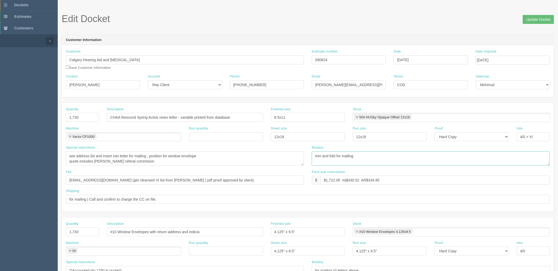
scroll to position [0, 0]
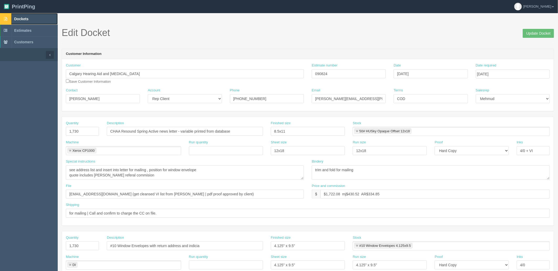
click at [21, 18] on span "Dockets" at bounding box center [21, 19] width 14 height 4
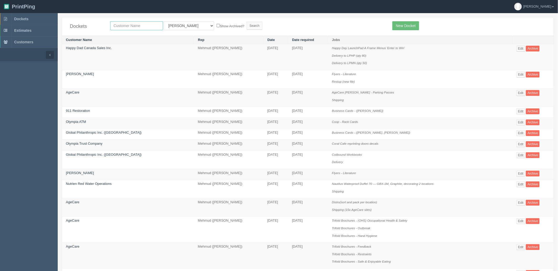
click at [132, 25] on input "text" at bounding box center [136, 25] width 53 height 9
type input "afro"
click at [247, 22] on input "Search" at bounding box center [255, 26] width 16 height 8
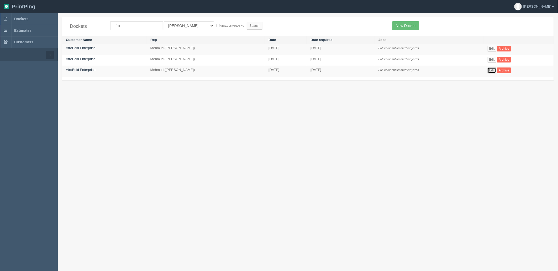
click at [494, 70] on link "Edit" at bounding box center [491, 70] width 9 height 6
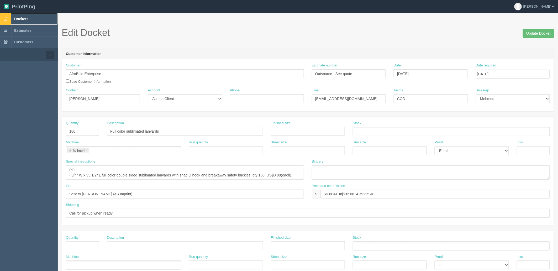
click at [23, 17] on span "Dockets" at bounding box center [21, 19] width 14 height 4
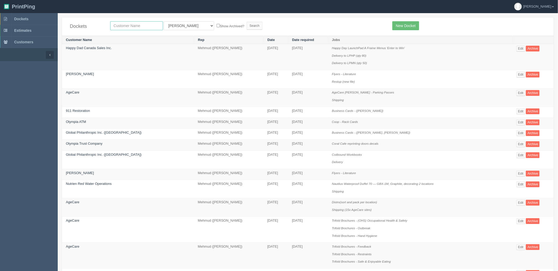
click at [132, 26] on input "text" at bounding box center [136, 25] width 53 height 9
type input "hearing"
click at [247, 22] on input "Search" at bounding box center [255, 26] width 16 height 8
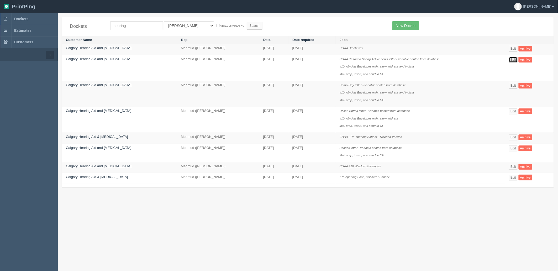
click at [511, 59] on link "Edit" at bounding box center [513, 60] width 9 height 6
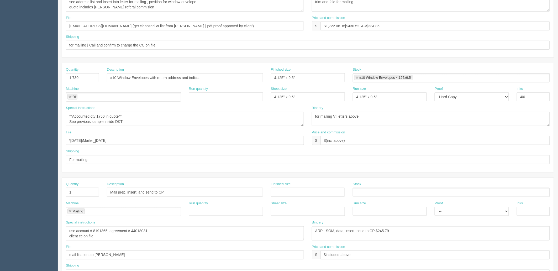
scroll to position [204, 0]
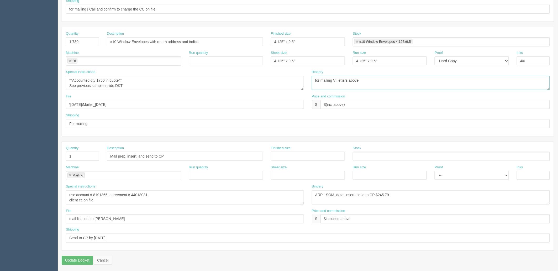
click at [396, 76] on textarea "for mailing VI letters above" at bounding box center [431, 83] width 238 height 14
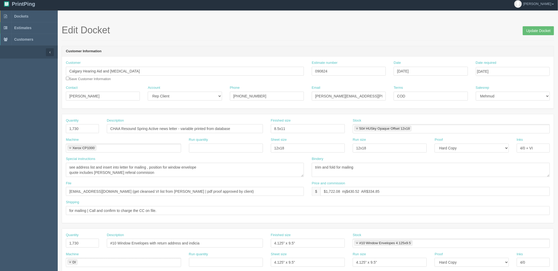
scroll to position [0, 0]
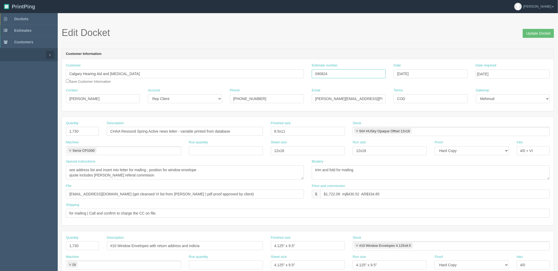
click at [321, 74] on input "090824" at bounding box center [349, 73] width 74 height 9
click at [245, 26] on section "Edit Docket Update Docket Customer Information Customer Calgary Hearing Aid and…" at bounding box center [308, 244] width 500 height 463
click at [28, 18] on span "Dockets" at bounding box center [21, 19] width 14 height 4
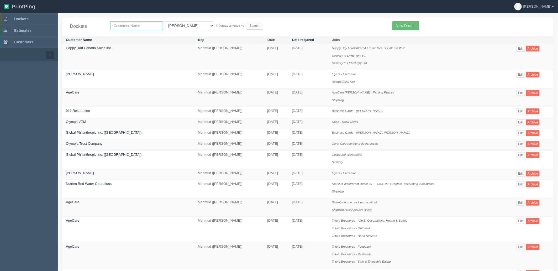
click at [143, 27] on input "text" at bounding box center [136, 25] width 53 height 9
type input "afro"
click at [247, 22] on input "Search" at bounding box center [255, 26] width 16 height 8
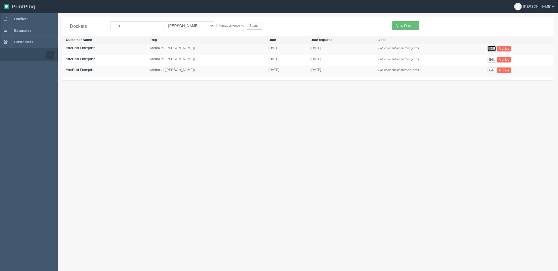
click at [491, 49] on link "Edit" at bounding box center [491, 49] width 9 height 6
click at [492, 59] on link "Edit" at bounding box center [491, 60] width 9 height 6
